Goal: Find specific page/section: Find specific page/section

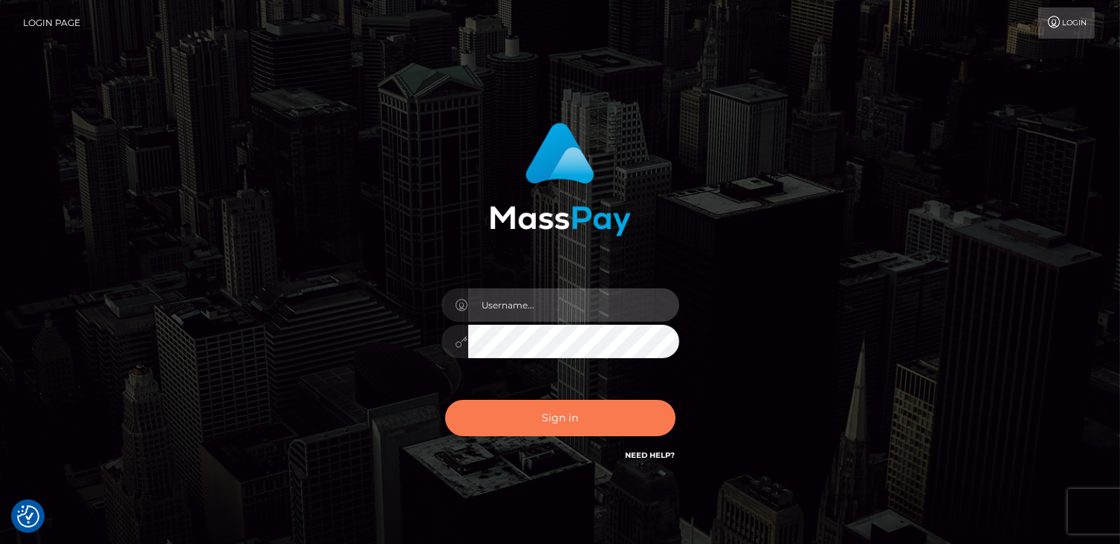
type input "catalinad"
click at [538, 426] on button "Sign in" at bounding box center [560, 418] width 230 height 36
type input "catalinad"
click at [585, 414] on button "Sign in" at bounding box center [560, 418] width 230 height 36
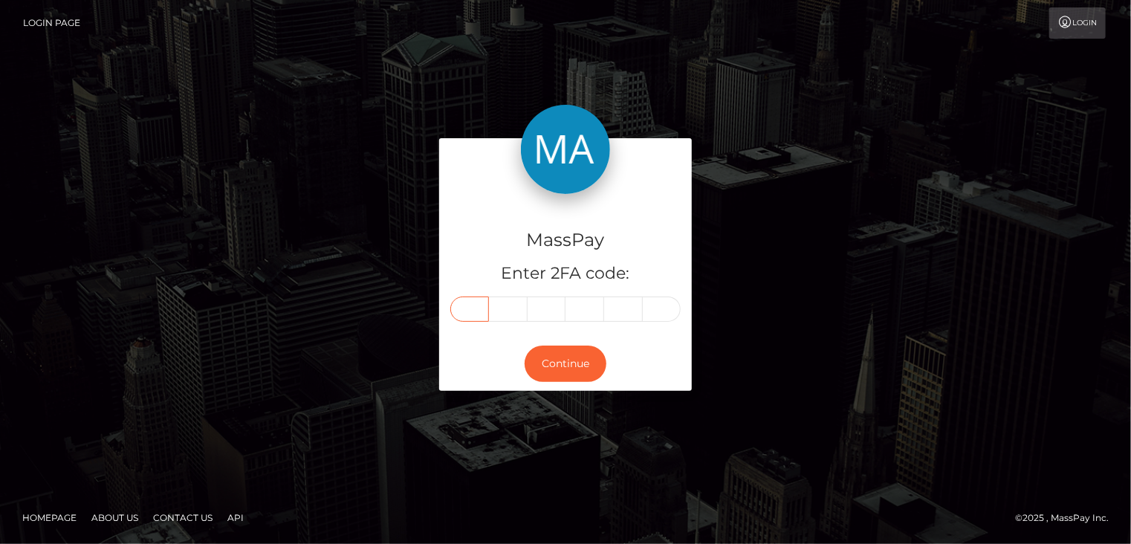
click at [464, 311] on input "text" at bounding box center [469, 308] width 39 height 25
type input "8"
type input "5"
type input "0"
type input "3"
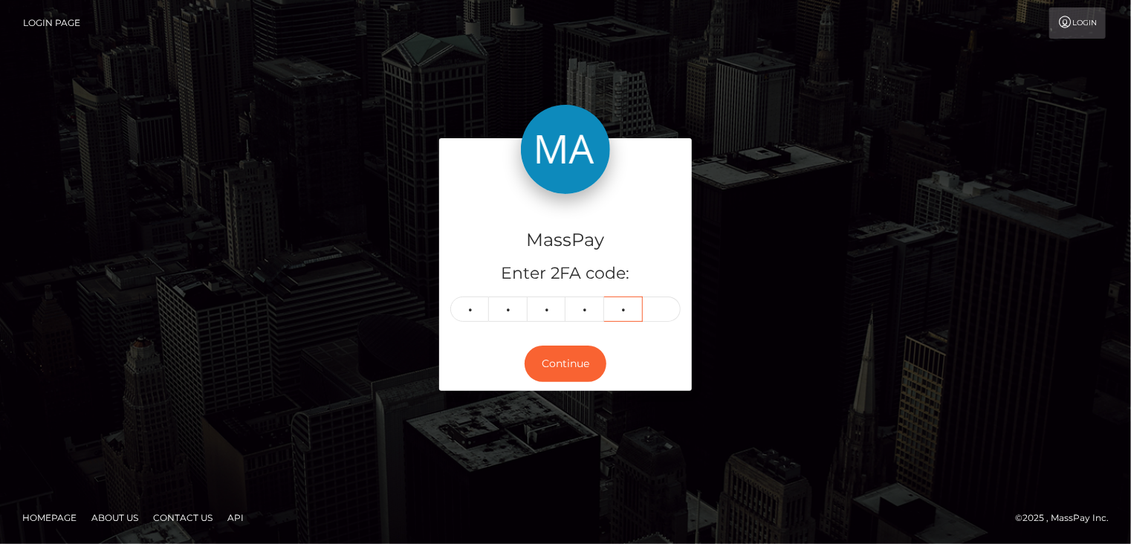
type input "9"
type input "0"
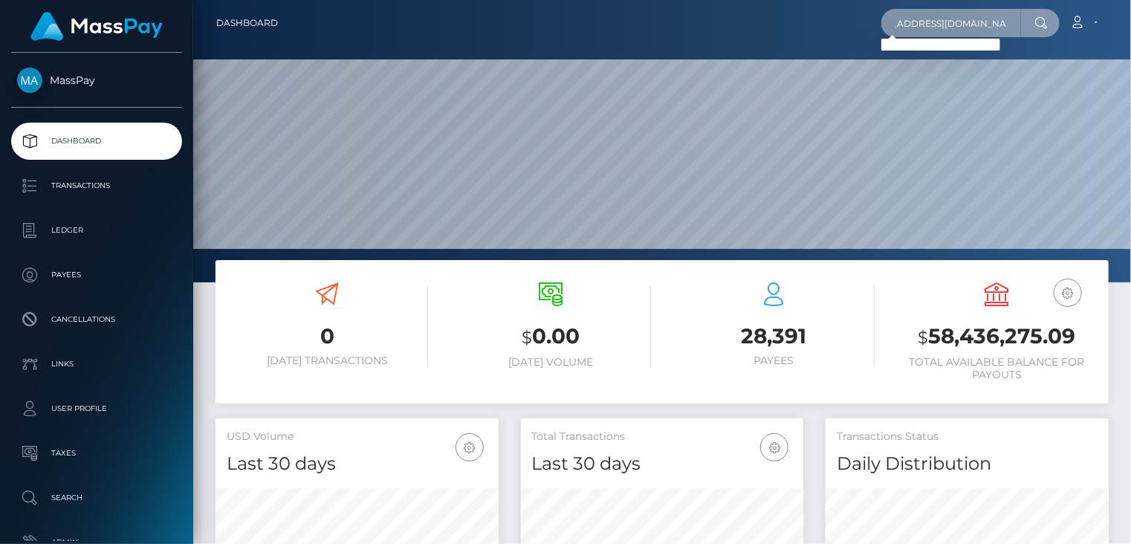
scroll to position [0, 77]
drag, startPoint x: 892, startPoint y: 22, endPoint x: 1008, endPoint y: 17, distance: 116.0
click at [1008, 17] on input "Emaildarkosokoleski@tgeproduction.com" at bounding box center [951, 23] width 140 height 28
paste input "155879214222?taskId=88692398224"
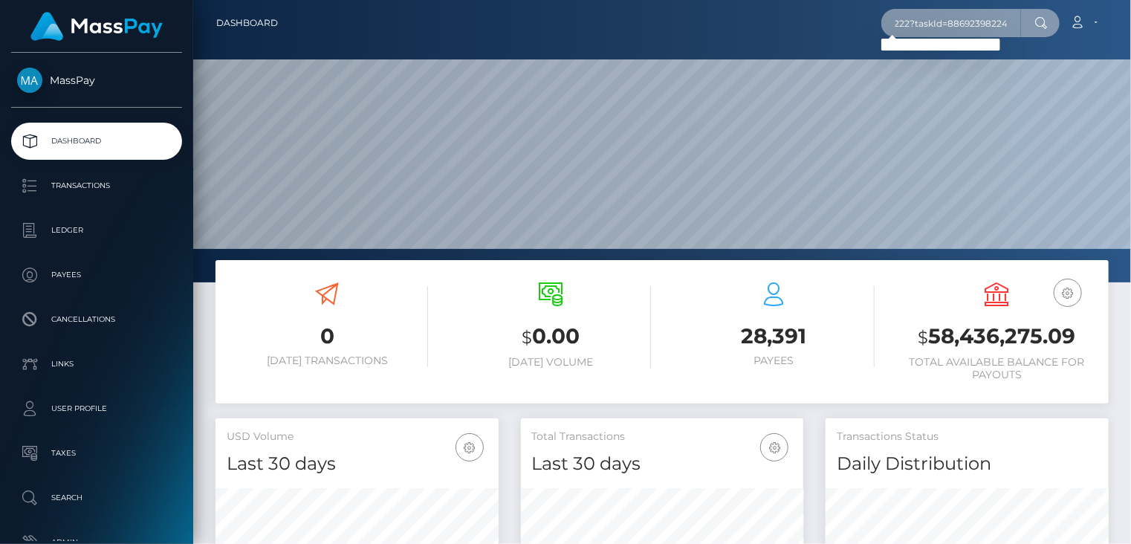
drag, startPoint x: 889, startPoint y: 25, endPoint x: 981, endPoint y: 19, distance: 91.6
click at [1034, 23] on div "155879214222?taskId=88692398224 Loading... Loading..." at bounding box center [970, 23] width 178 height 28
paste input "darkosokoleski@tgeproduction.com"
type input "darkosokoleski@tgeproduction.com"
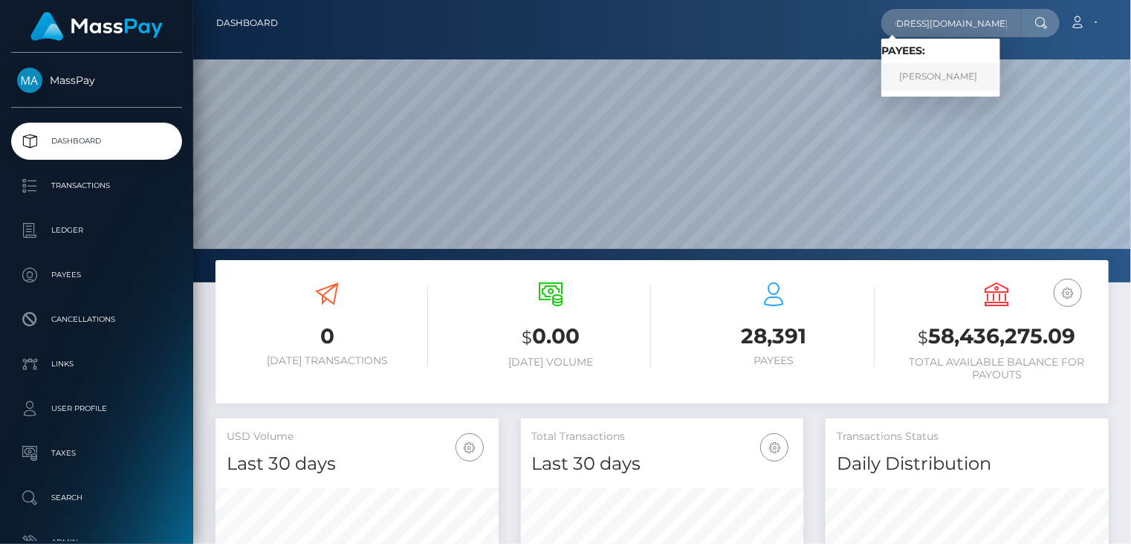
scroll to position [0, 0]
click at [938, 84] on link "DARKO SOKOLESKI" at bounding box center [940, 76] width 119 height 27
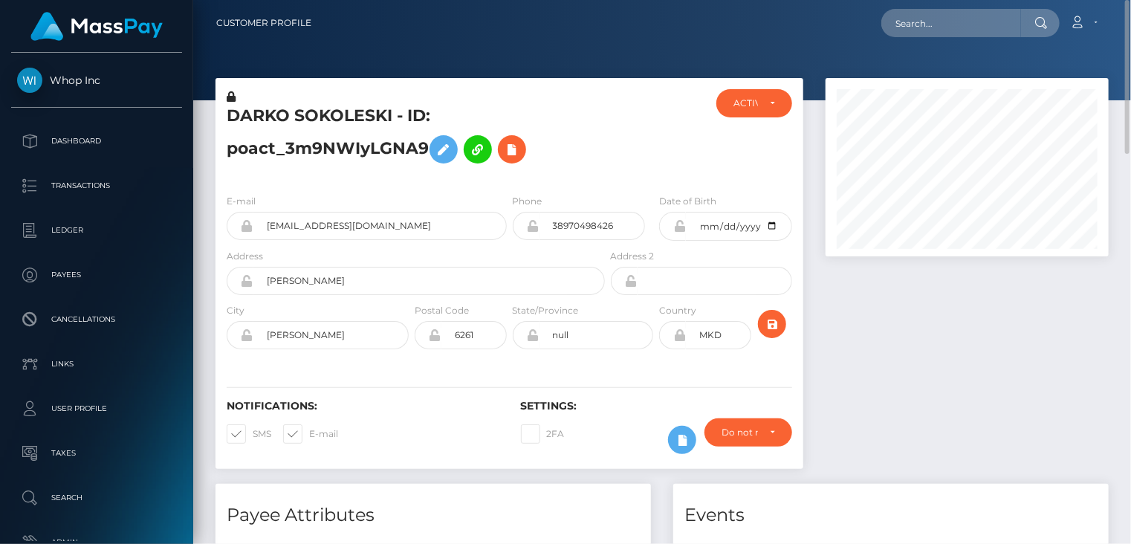
click at [293, 120] on h5 "DARKO SOKOLESKI - ID: poact_3m9NWIyLGNA9" at bounding box center [412, 138] width 370 height 66
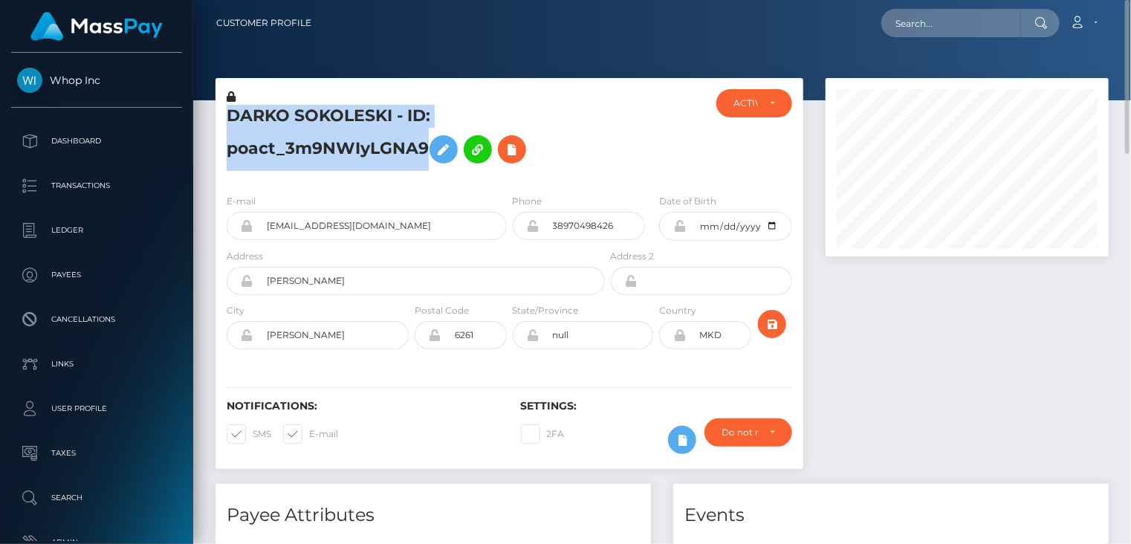
copy h5 "DARKO SOKOLESKI - ID: poact_3m9NWIyLGNA9"
